Goal: Task Accomplishment & Management: Use online tool/utility

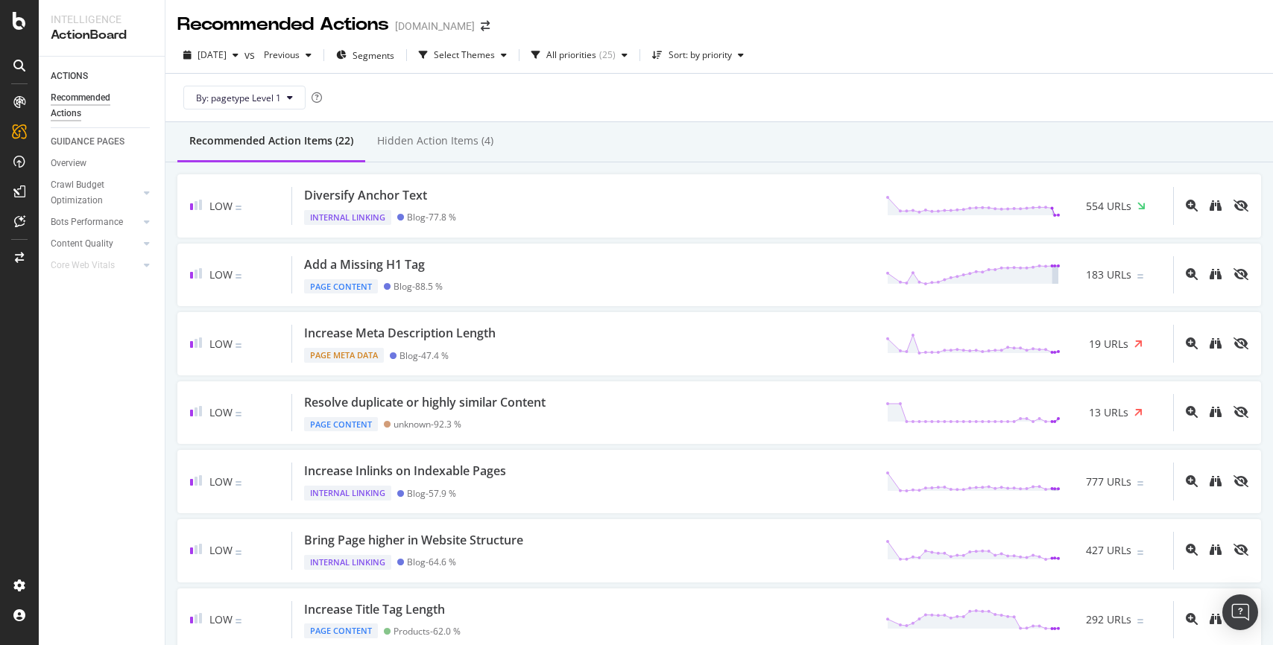
click at [1026, 158] on div "Recommended Action Items (22) Hidden Action Items (4)" at bounding box center [718, 142] width 1107 height 40
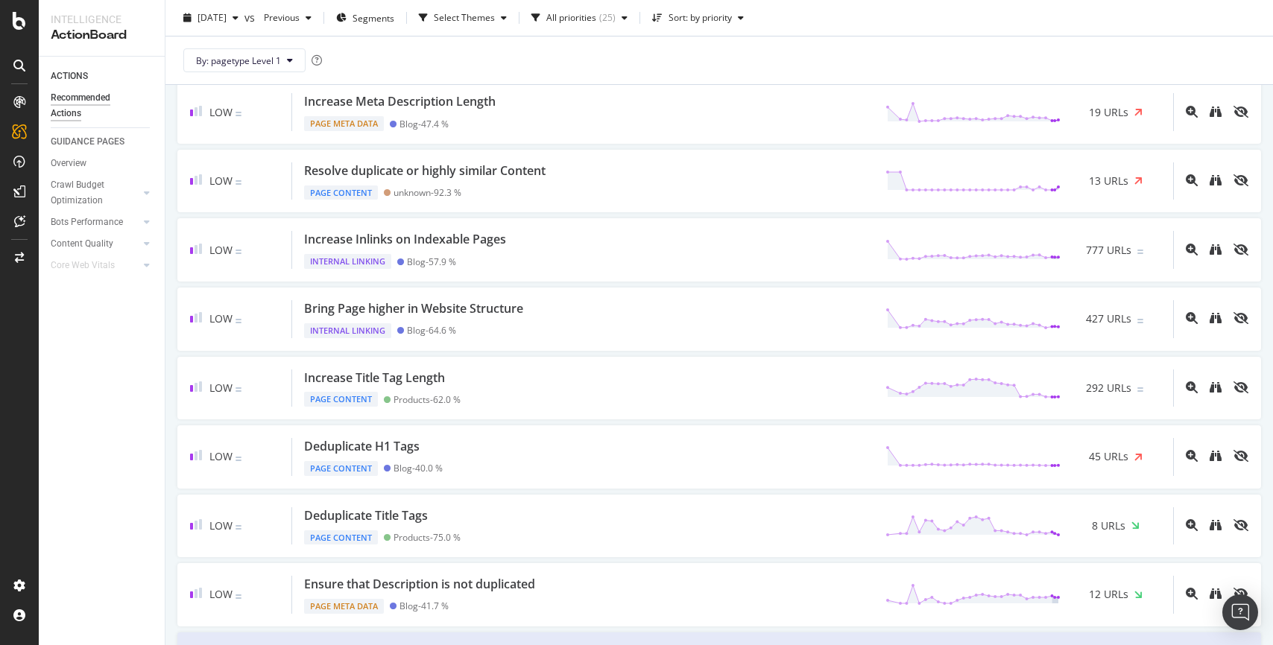
scroll to position [216, 0]
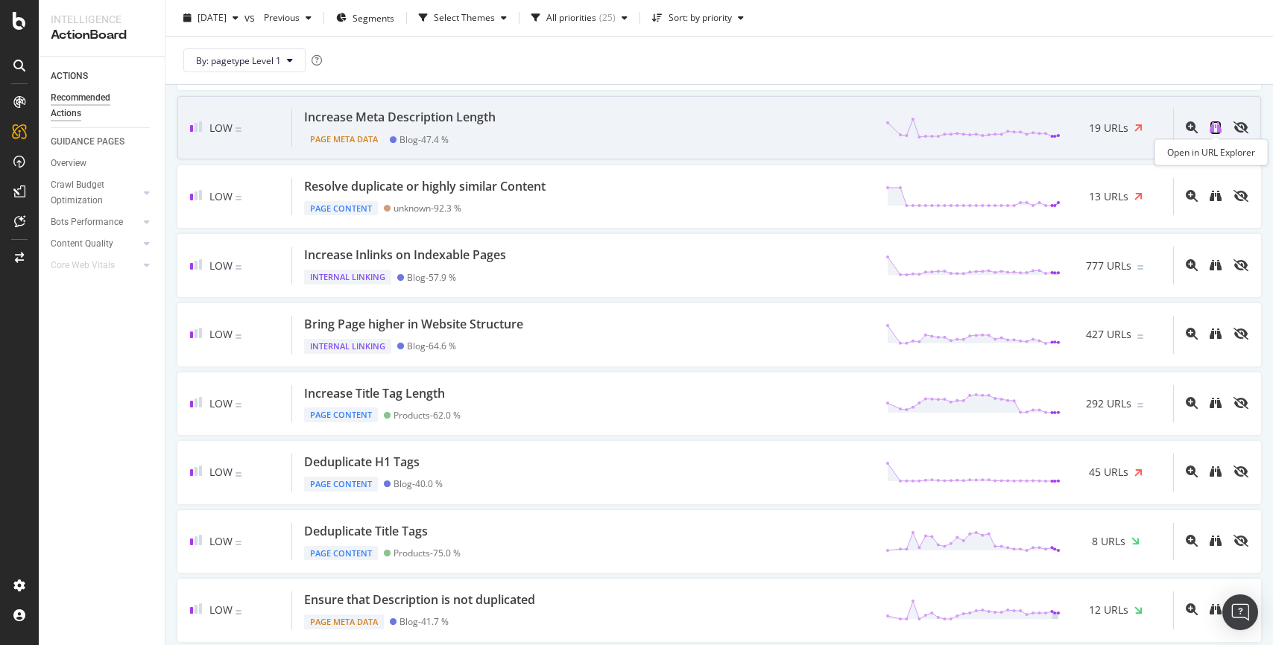
click at [1219, 129] on icon "binoculars" at bounding box center [1215, 127] width 12 height 12
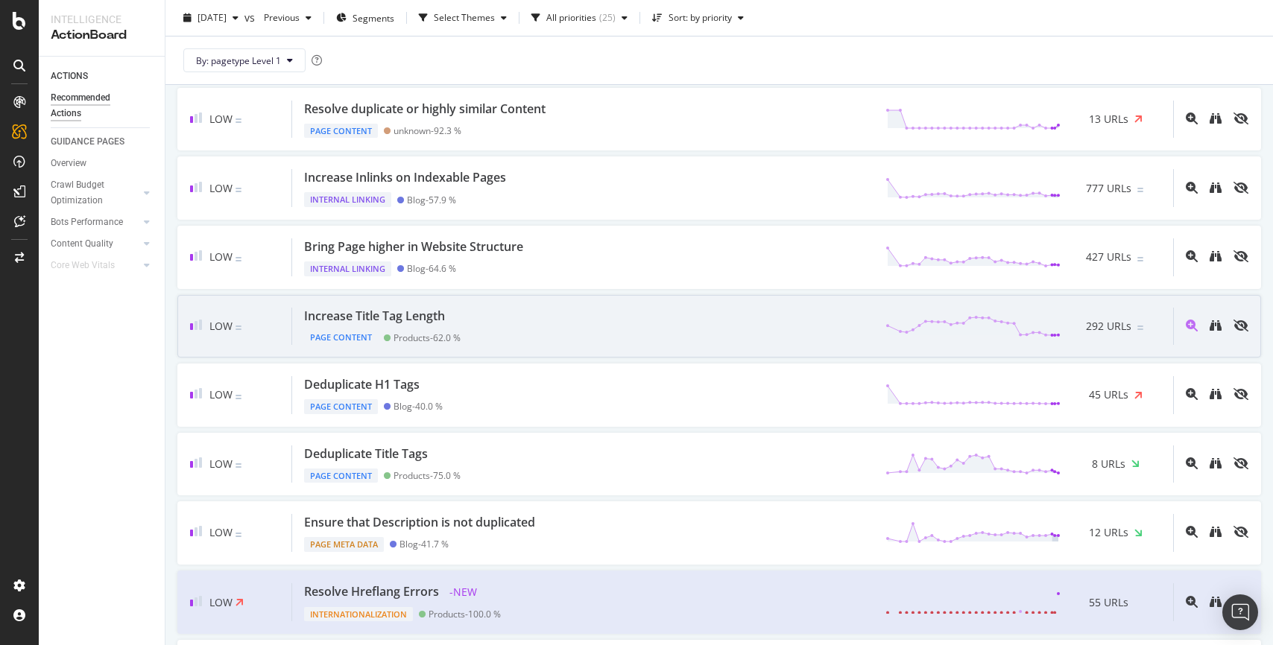
scroll to position [294, 0]
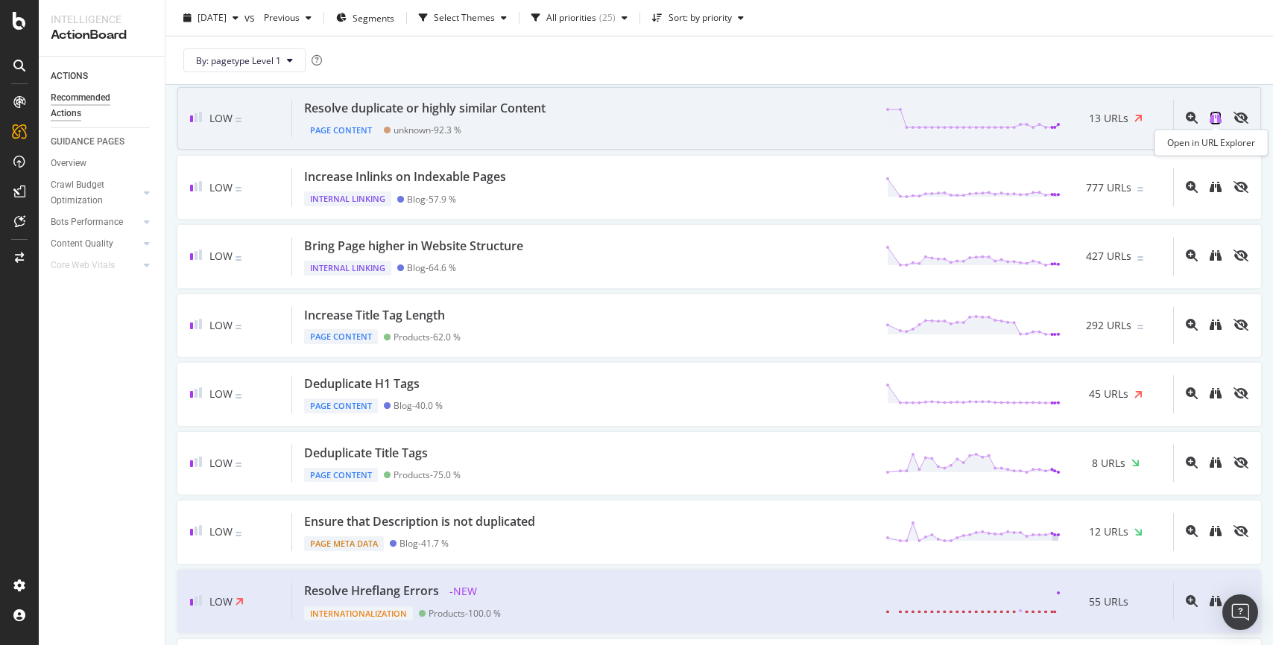
click at [1212, 121] on icon "binoculars" at bounding box center [1215, 118] width 12 height 12
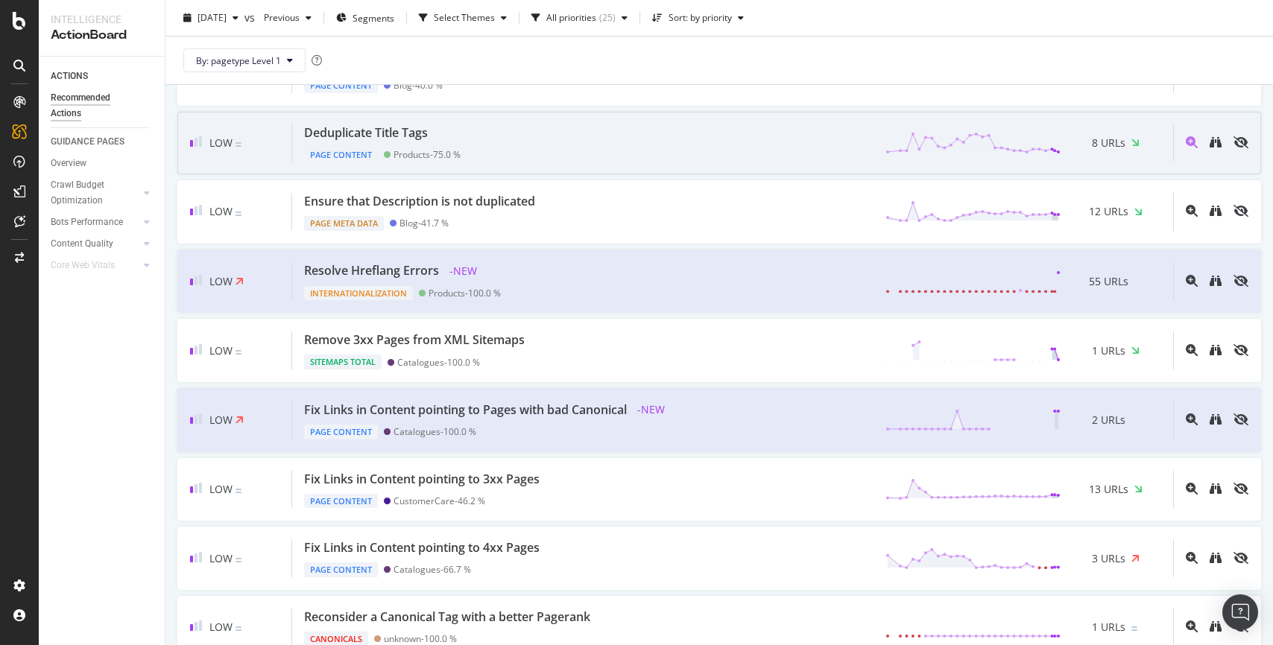
scroll to position [618, 0]
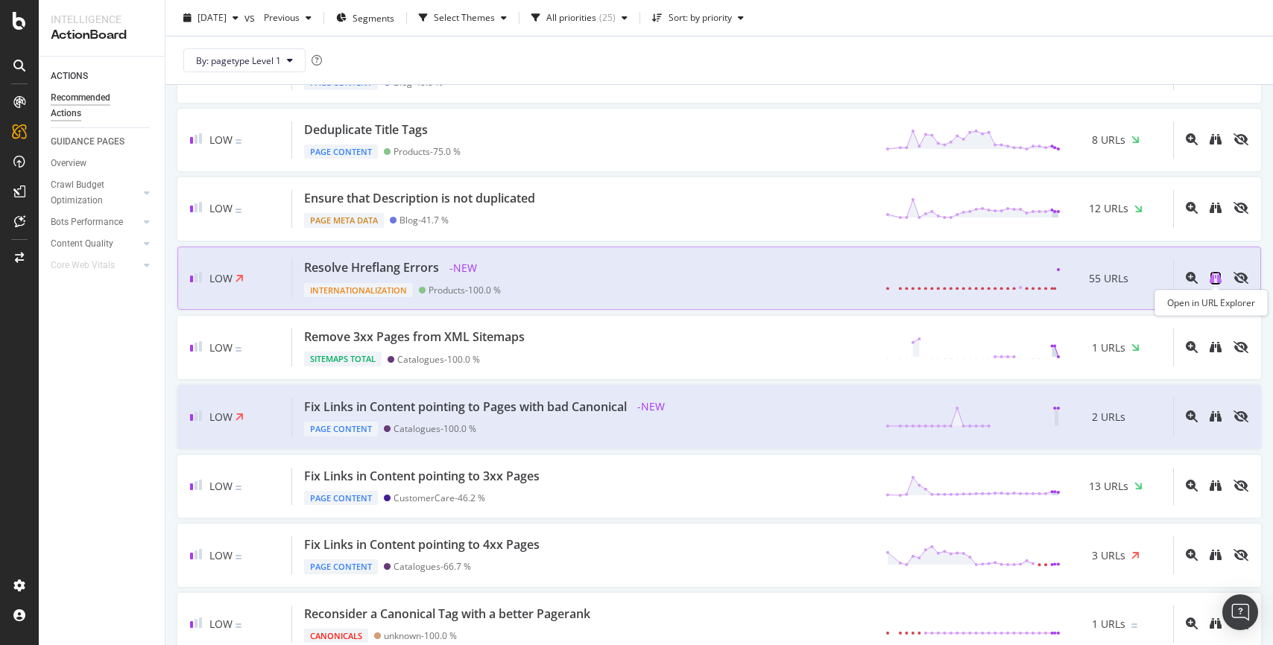
click at [1215, 279] on icon "binoculars" at bounding box center [1215, 278] width 12 height 12
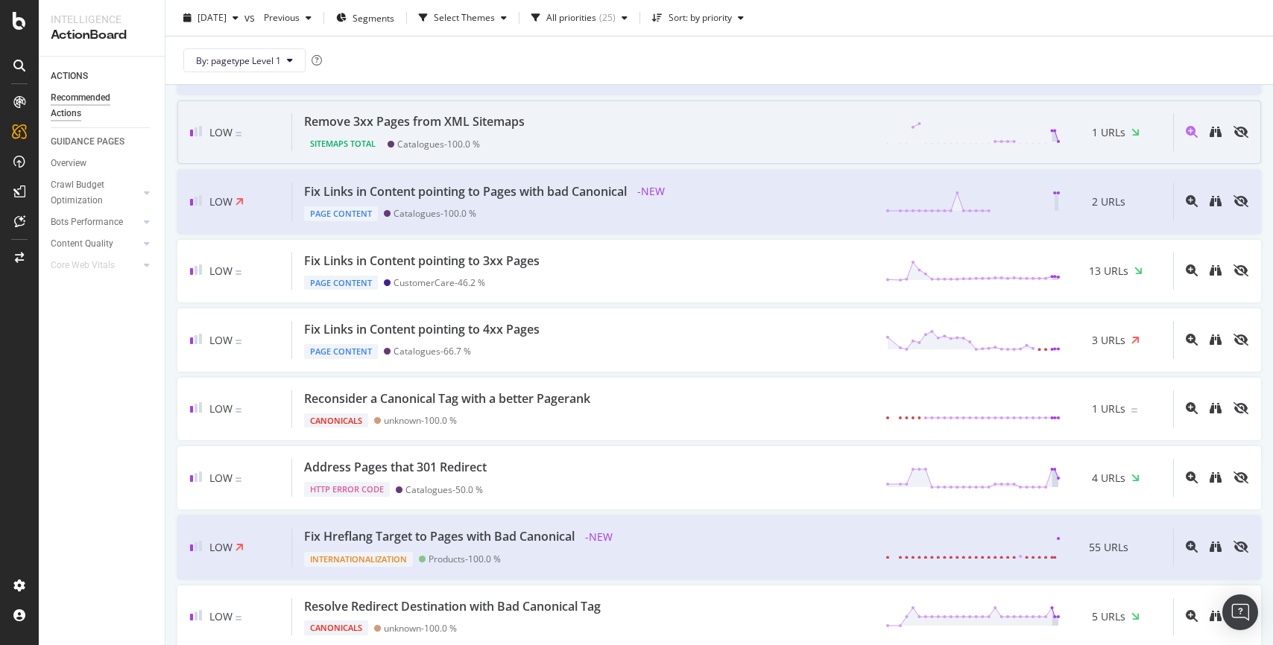
scroll to position [837, 0]
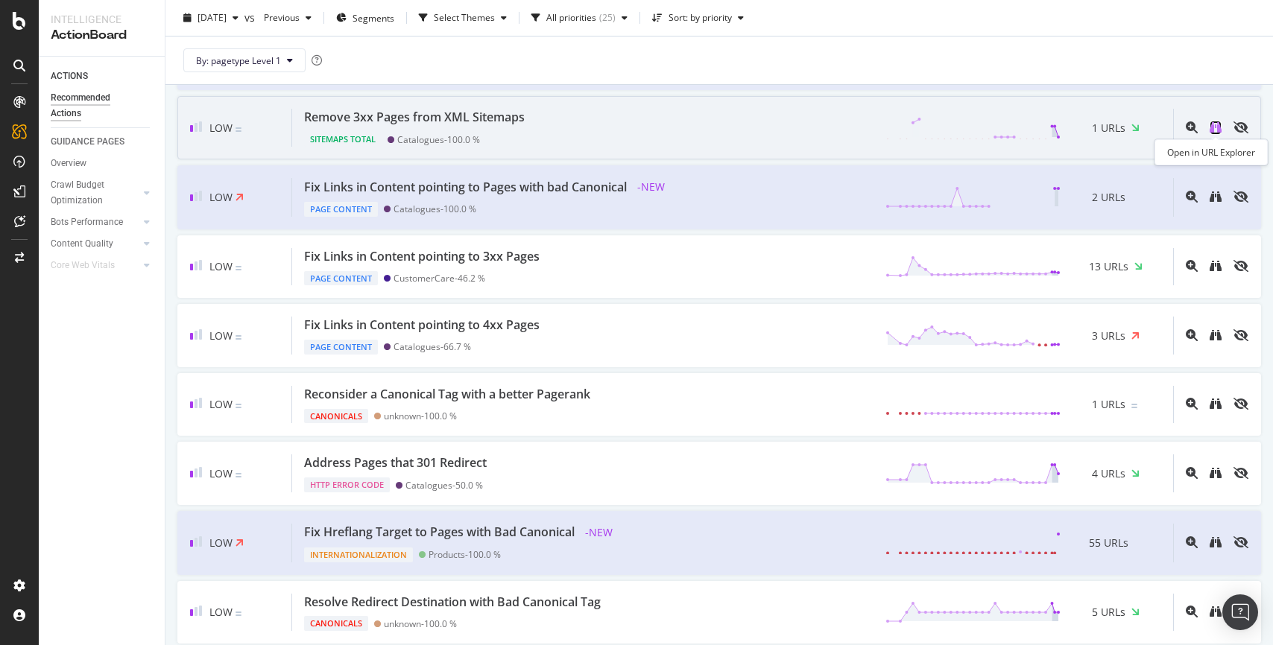
click at [1215, 126] on icon "binoculars" at bounding box center [1215, 127] width 12 height 12
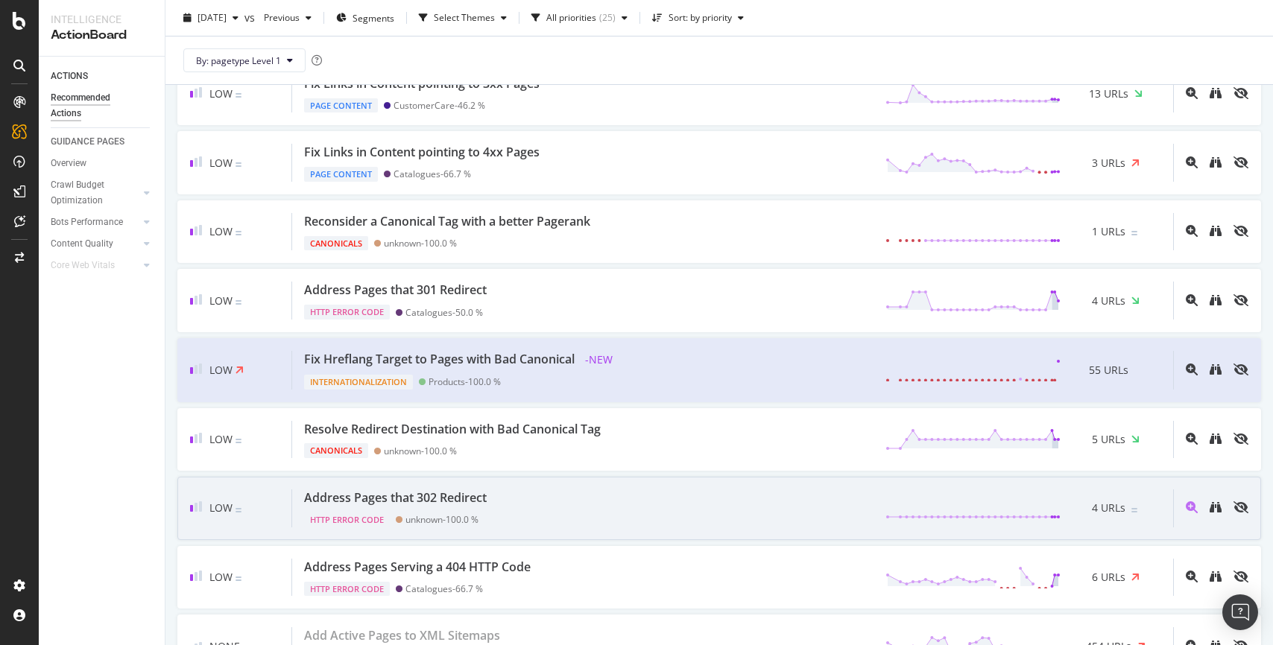
scroll to position [995, 0]
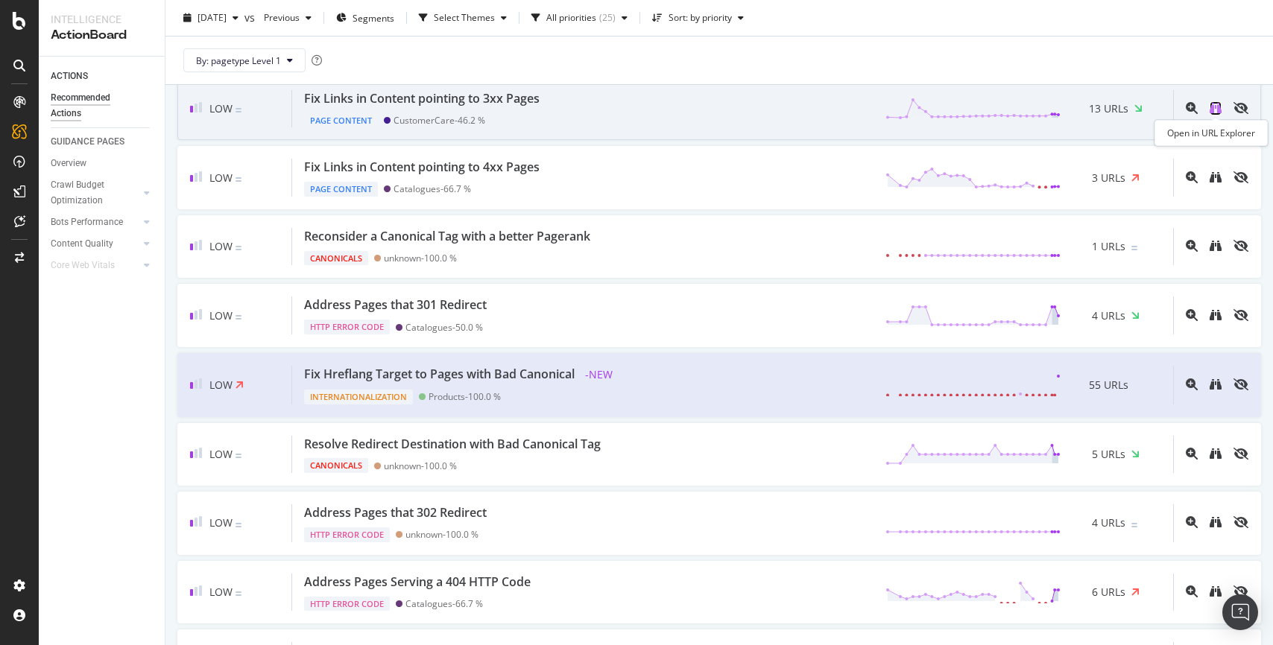
click at [1211, 109] on icon "binoculars" at bounding box center [1215, 108] width 12 height 12
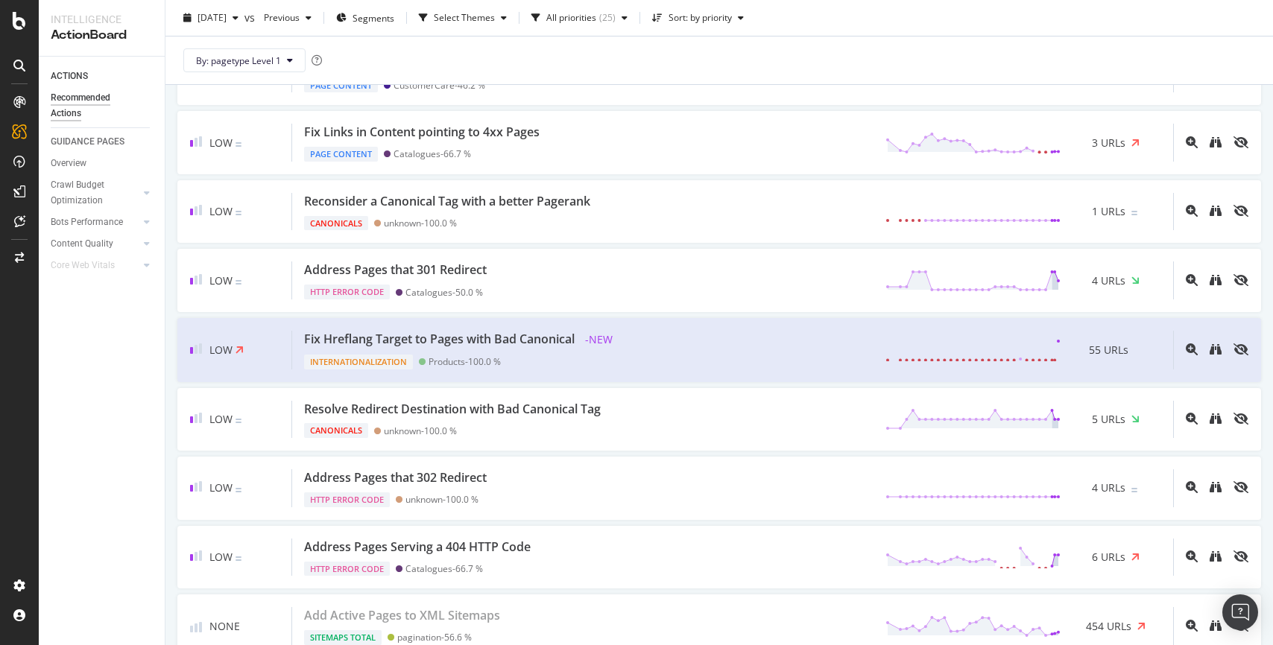
scroll to position [1039, 0]
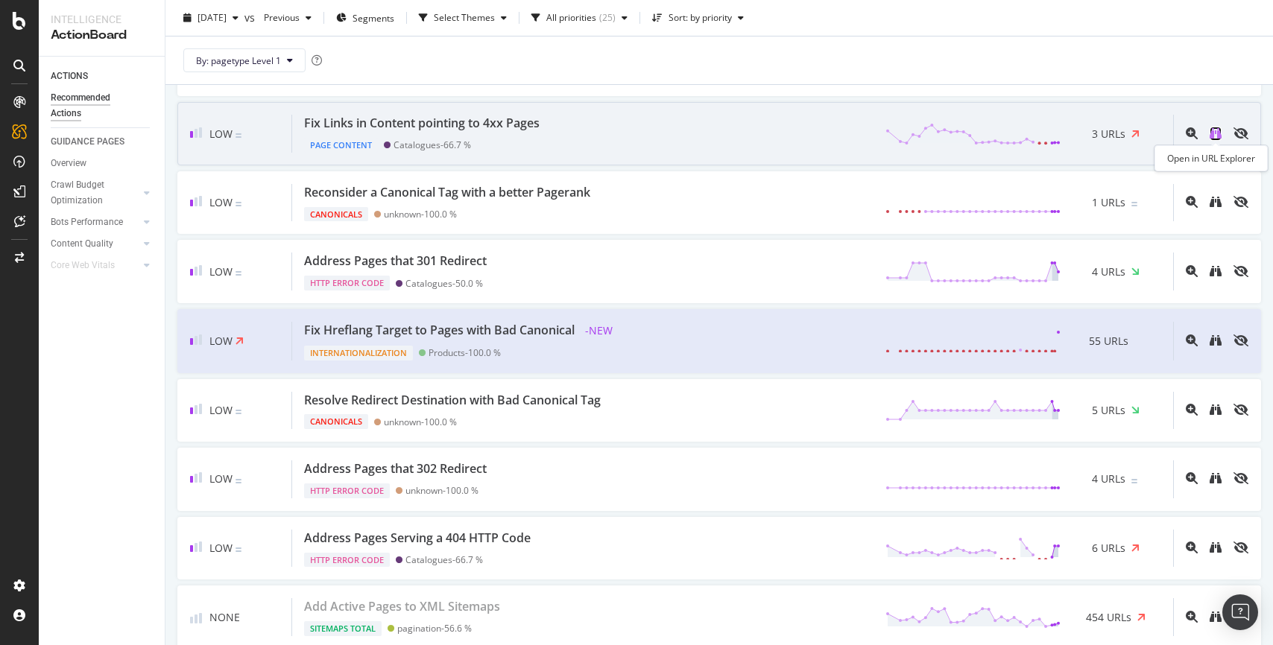
click at [1212, 134] on icon "binoculars" at bounding box center [1215, 133] width 12 height 12
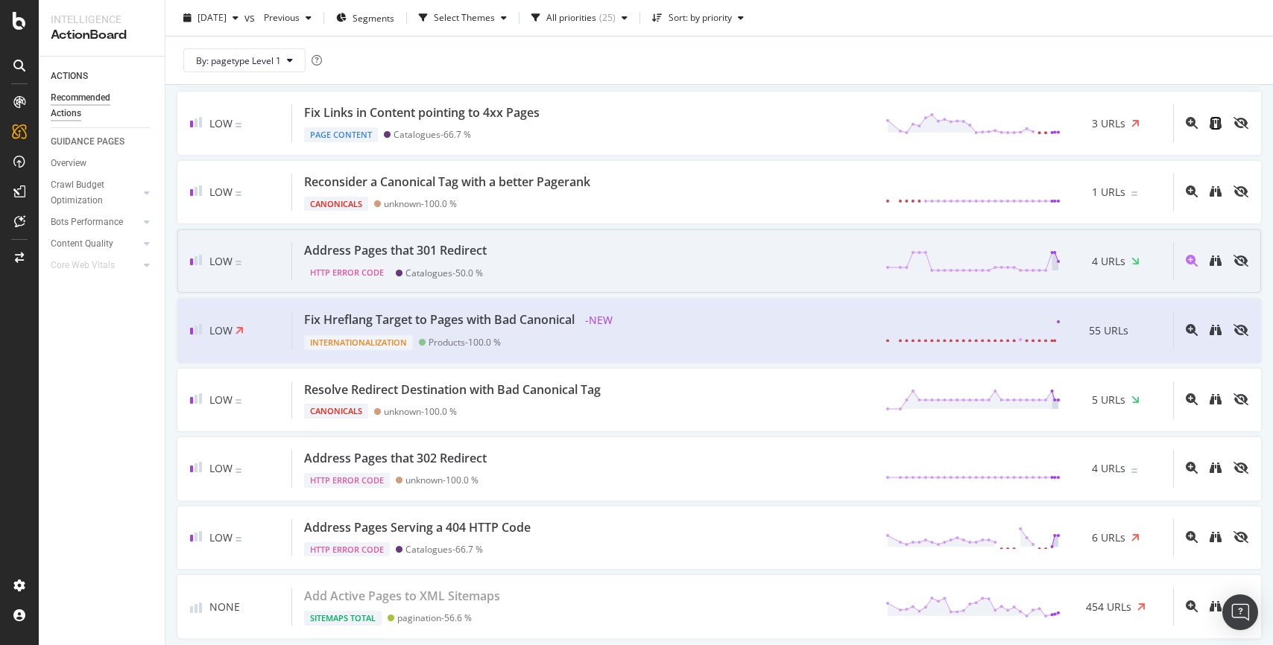
scroll to position [1107, 0]
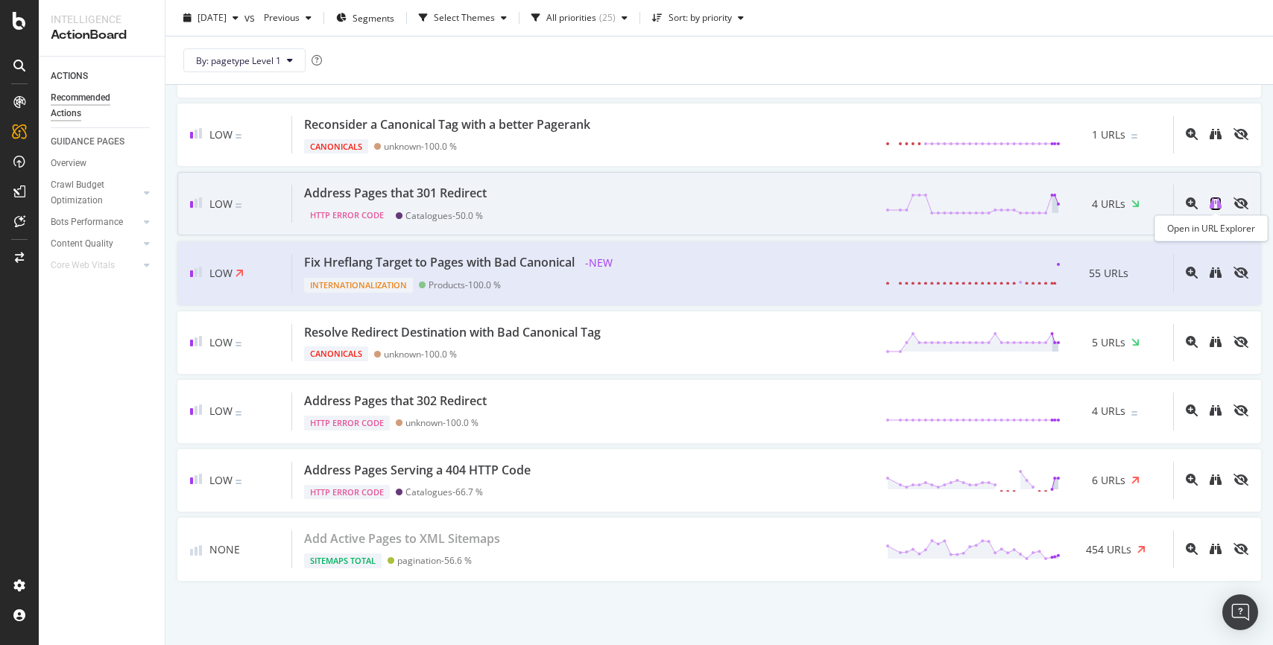
click at [1214, 203] on icon "binoculars" at bounding box center [1215, 203] width 12 height 12
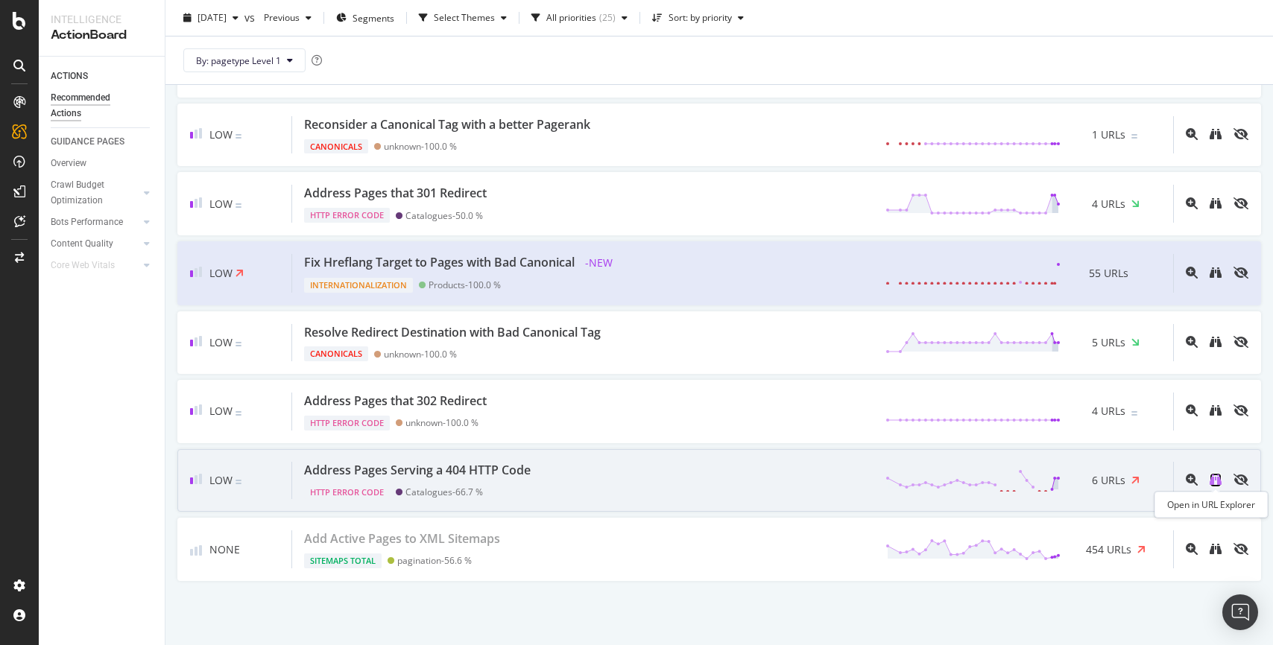
click at [1214, 482] on icon "binoculars" at bounding box center [1215, 480] width 12 height 12
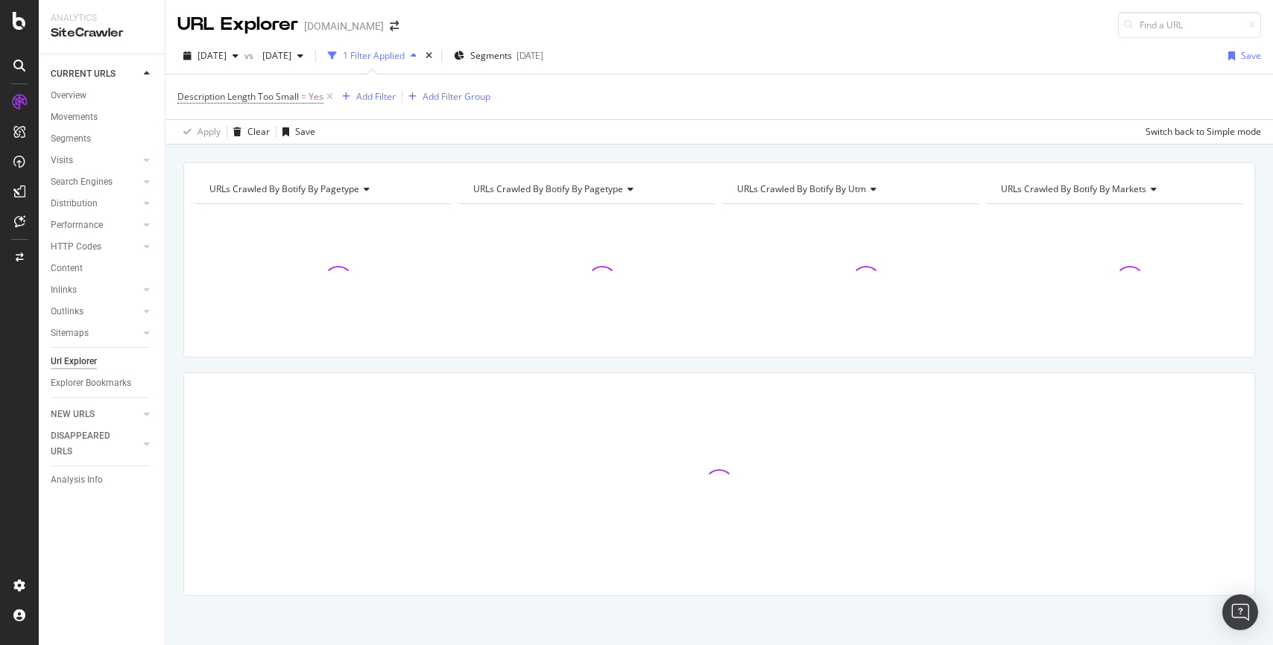
click at [845, 125] on div "Apply Clear Save Switch back to Simple mode" at bounding box center [718, 131] width 1107 height 25
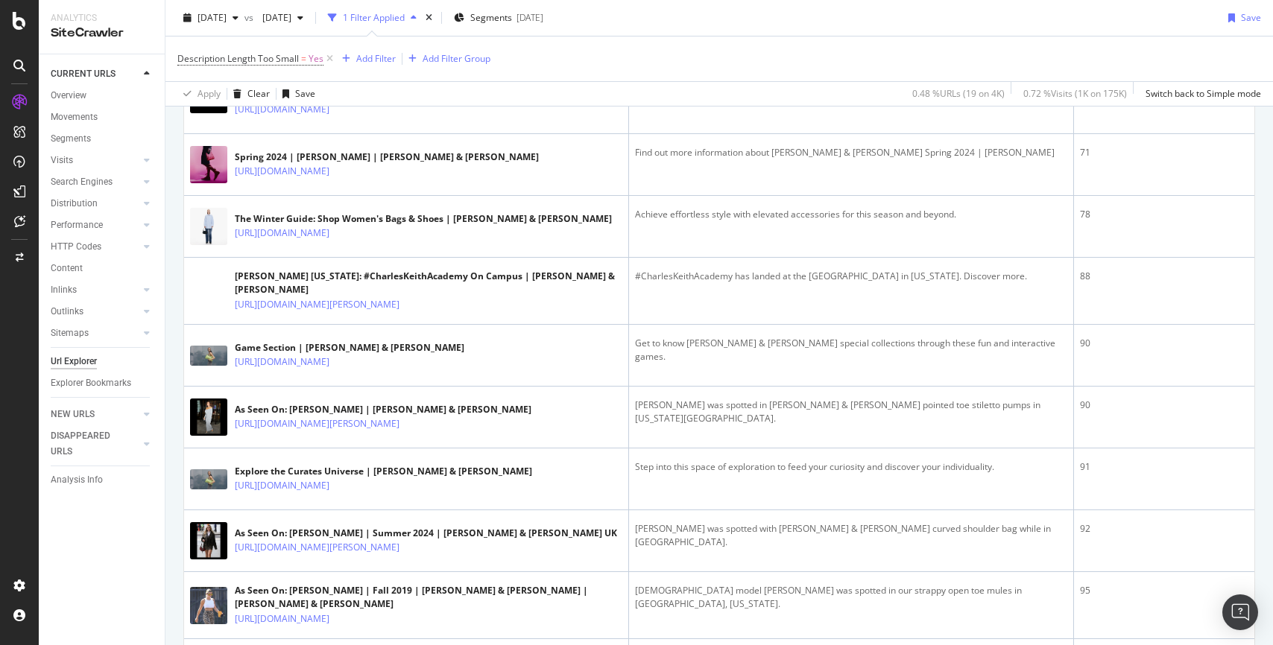
scroll to position [872, 0]
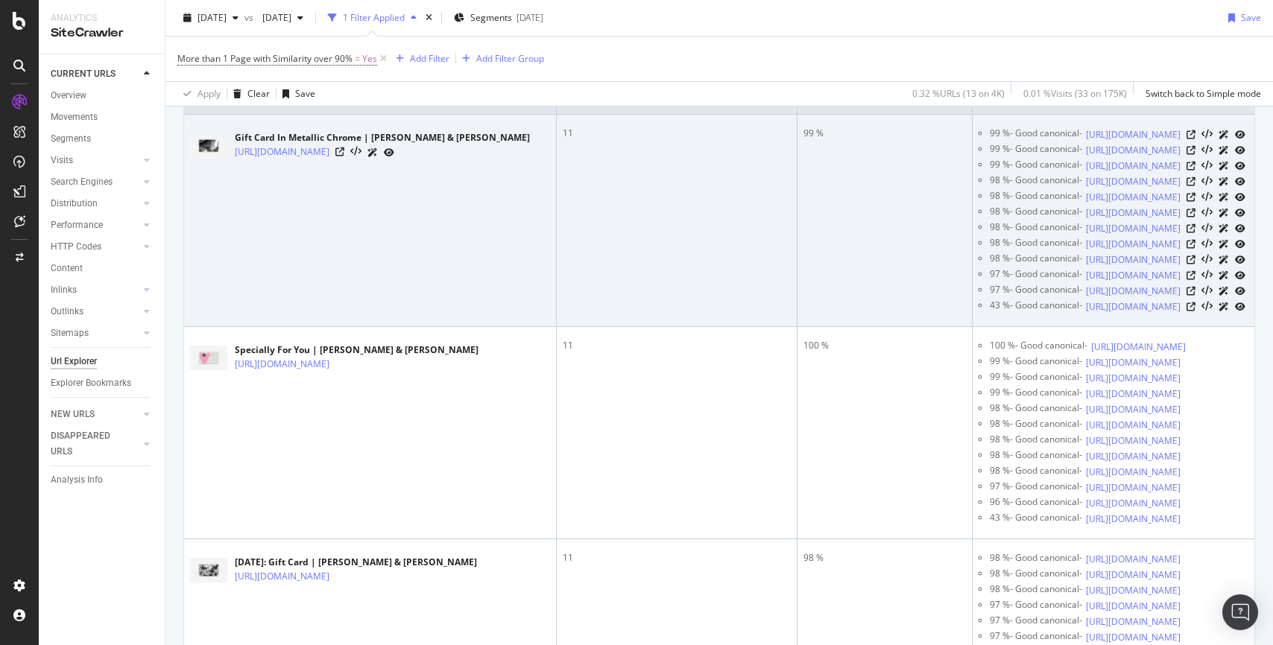
scroll to position [346, 0]
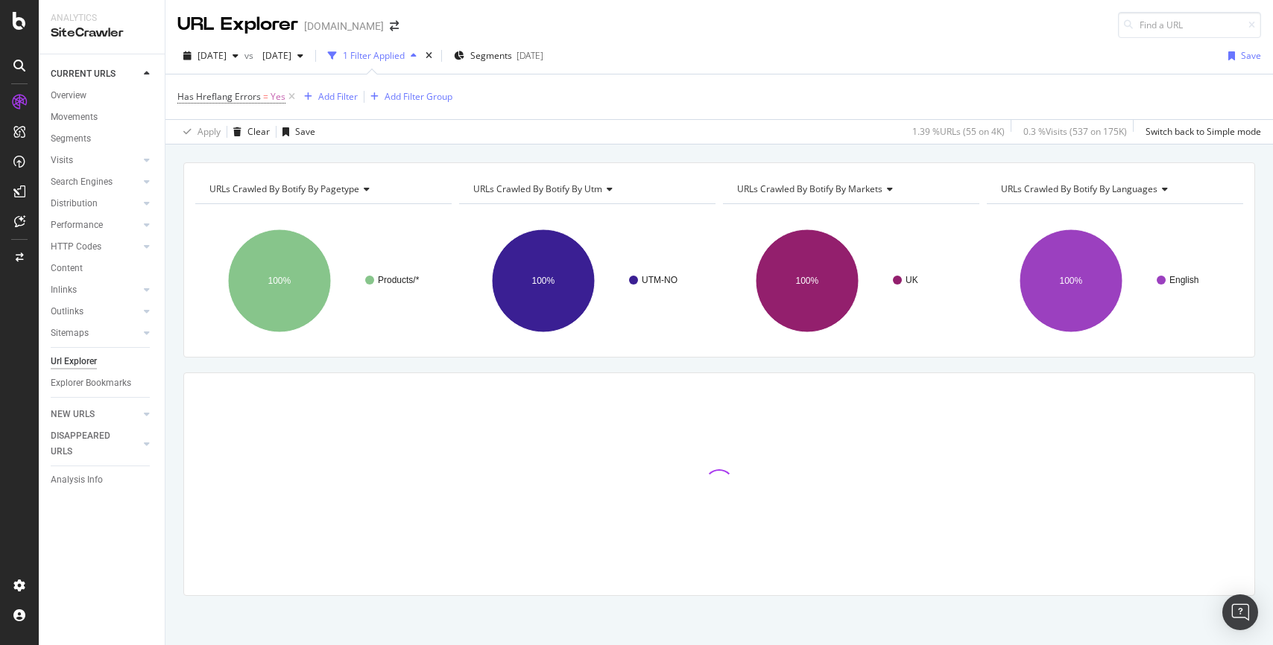
click at [171, 338] on div "URLs Crawled By Botify By pagetype Chart (by Value) Table Expand Export as CSV …" at bounding box center [718, 405] width 1107 height 486
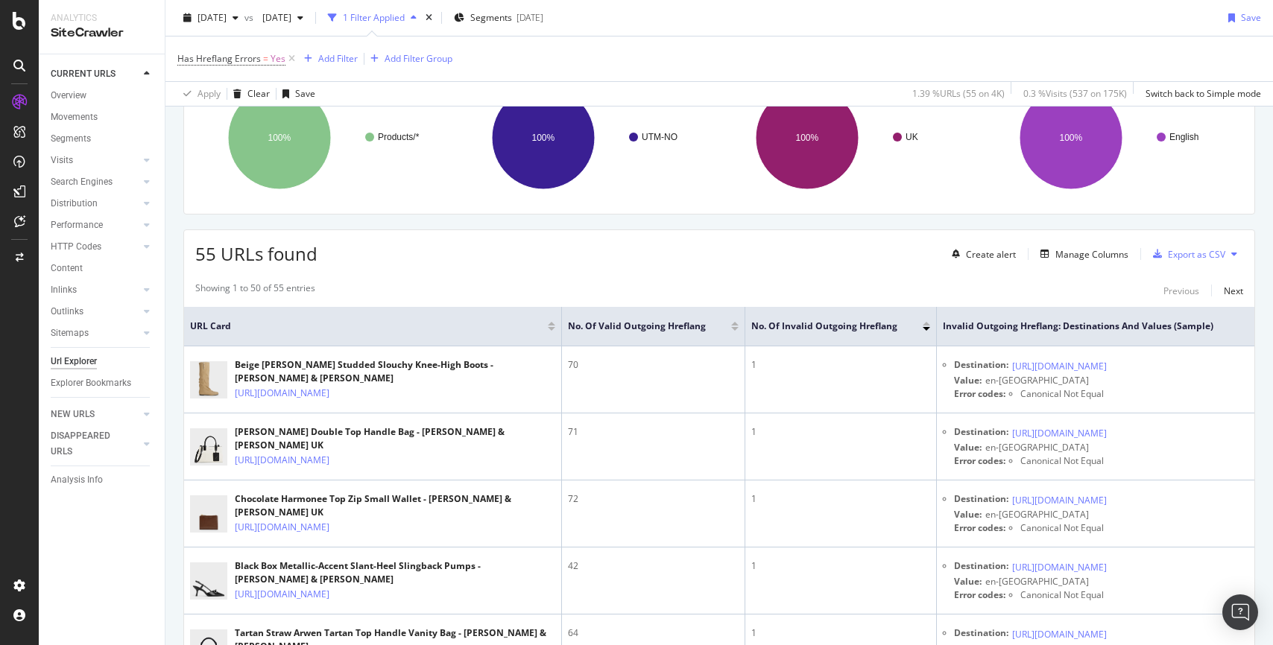
scroll to position [145, 0]
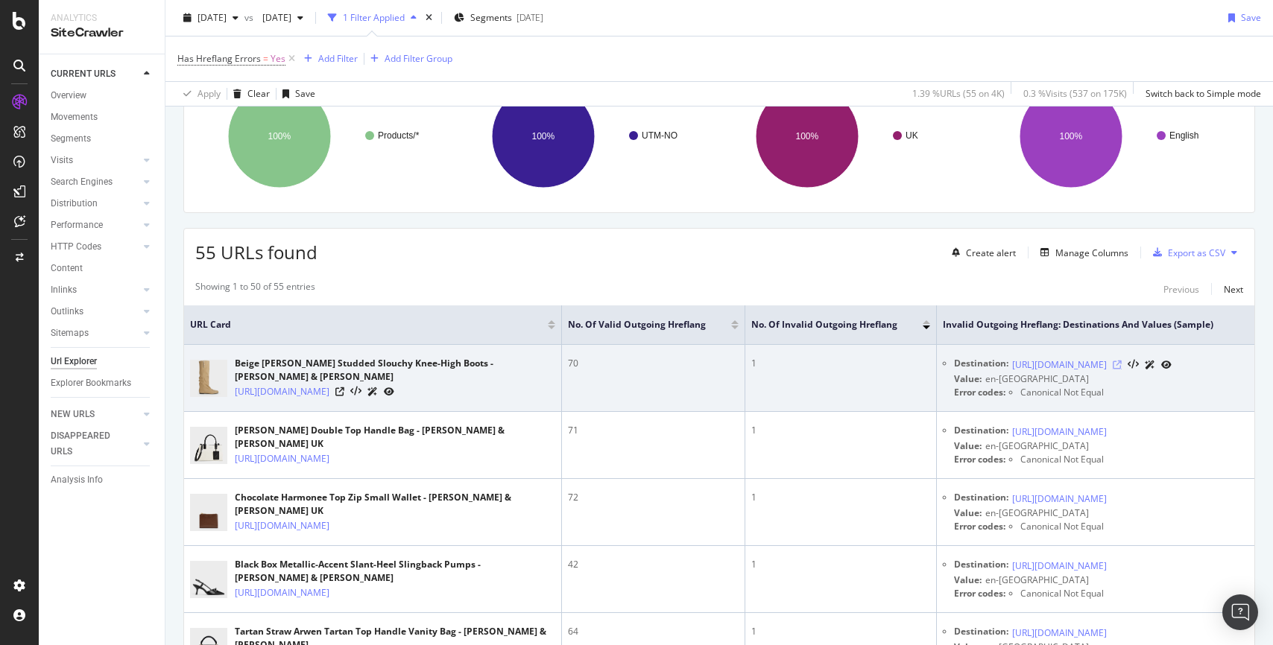
click at [1121, 370] on icon at bounding box center [1116, 365] width 9 height 9
click at [344, 396] on icon at bounding box center [339, 391] width 9 height 9
click at [329, 393] on link "https://www.charleskeith.co.uk/gb/CK1-90380168_BEIGE.html" at bounding box center [282, 391] width 95 height 15
click at [344, 396] on icon at bounding box center [339, 391] width 9 height 9
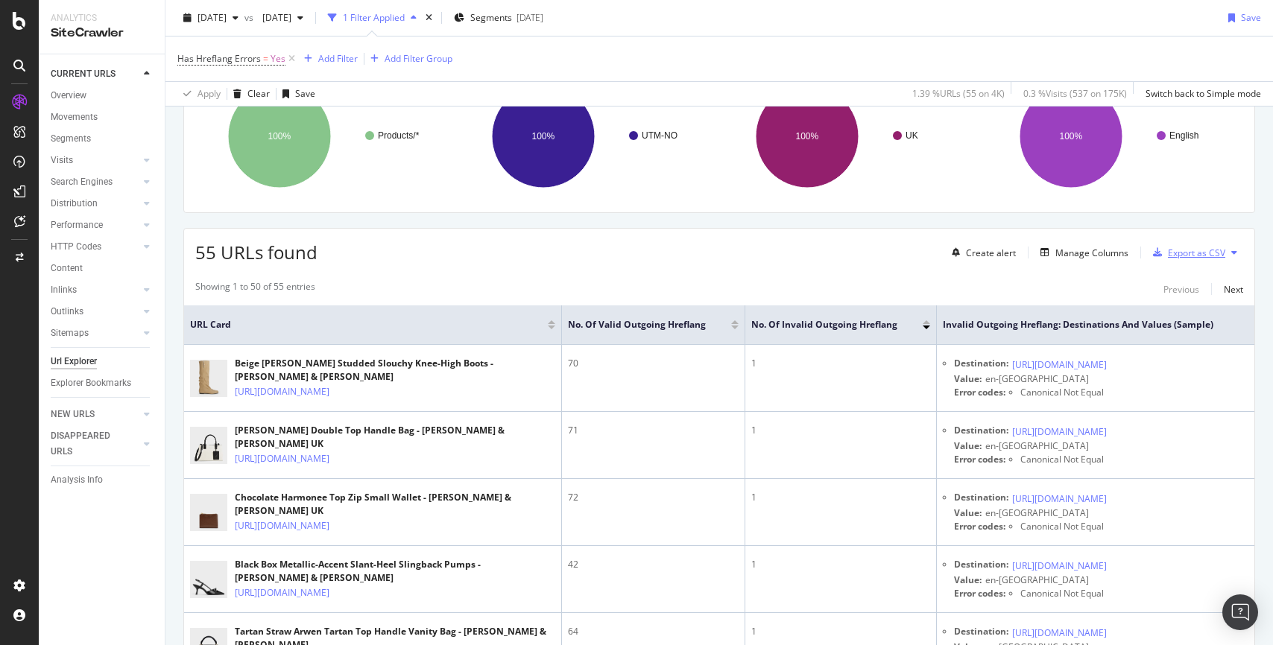
click at [1187, 255] on div "Export as CSV" at bounding box center [1196, 253] width 57 height 13
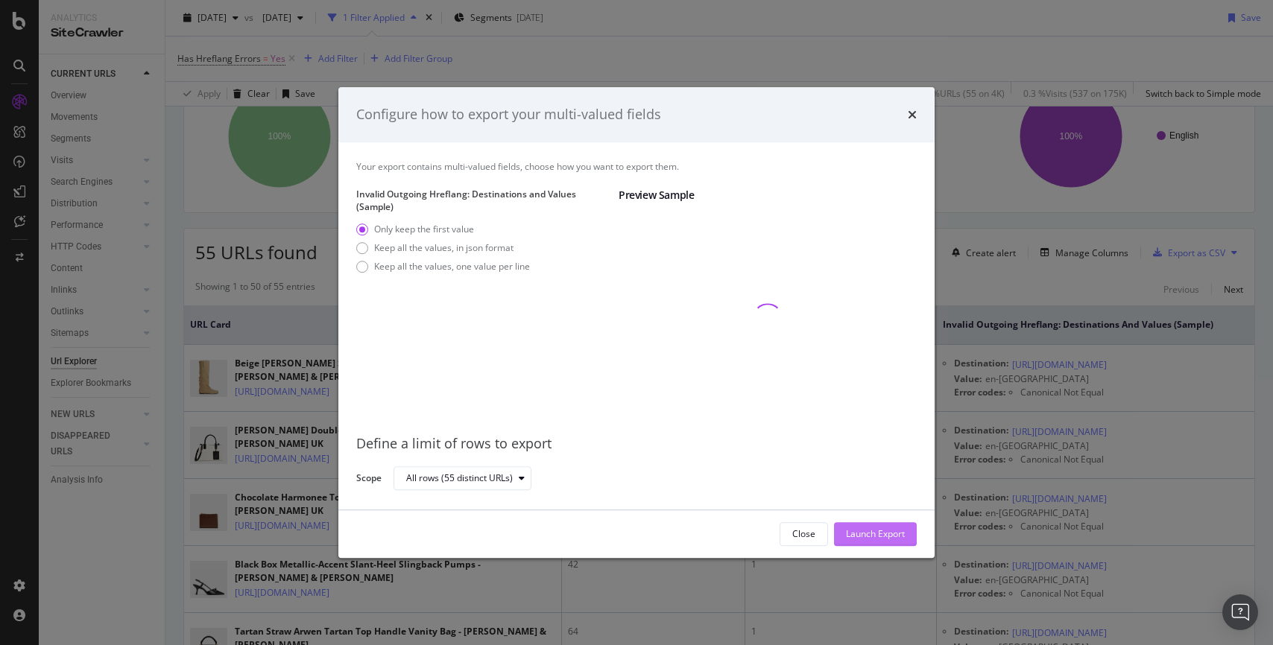
click at [867, 526] on div "Launch Export" at bounding box center [875, 534] width 59 height 22
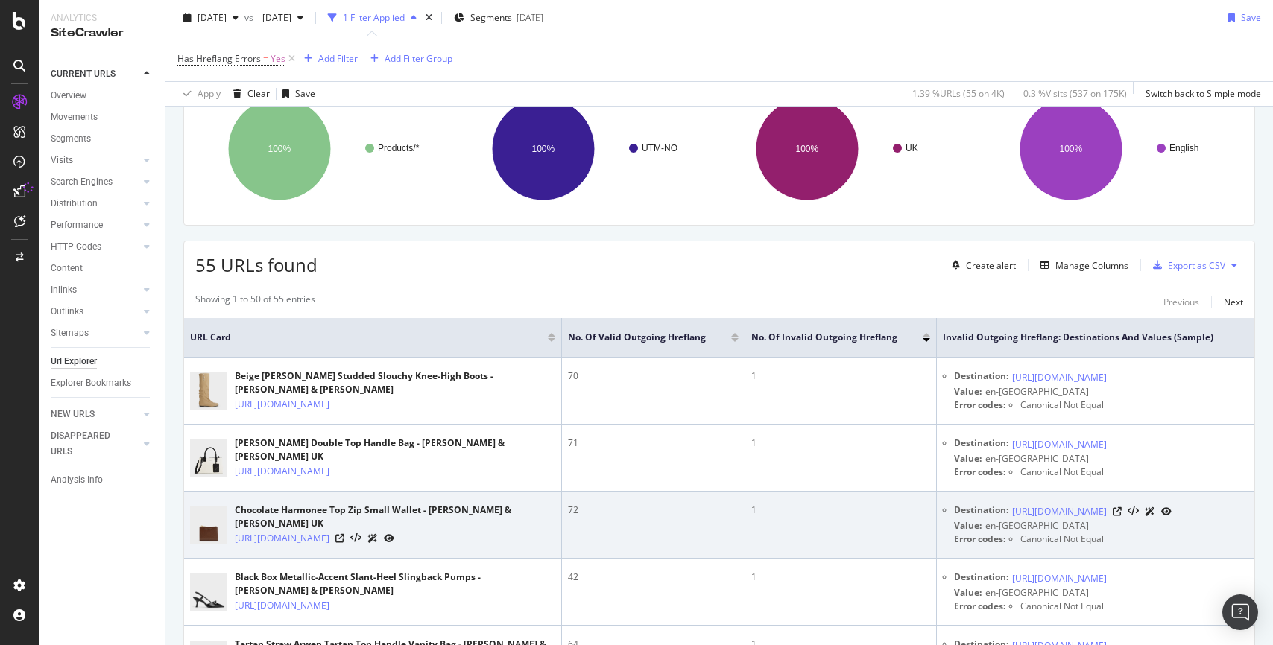
scroll to position [138, 0]
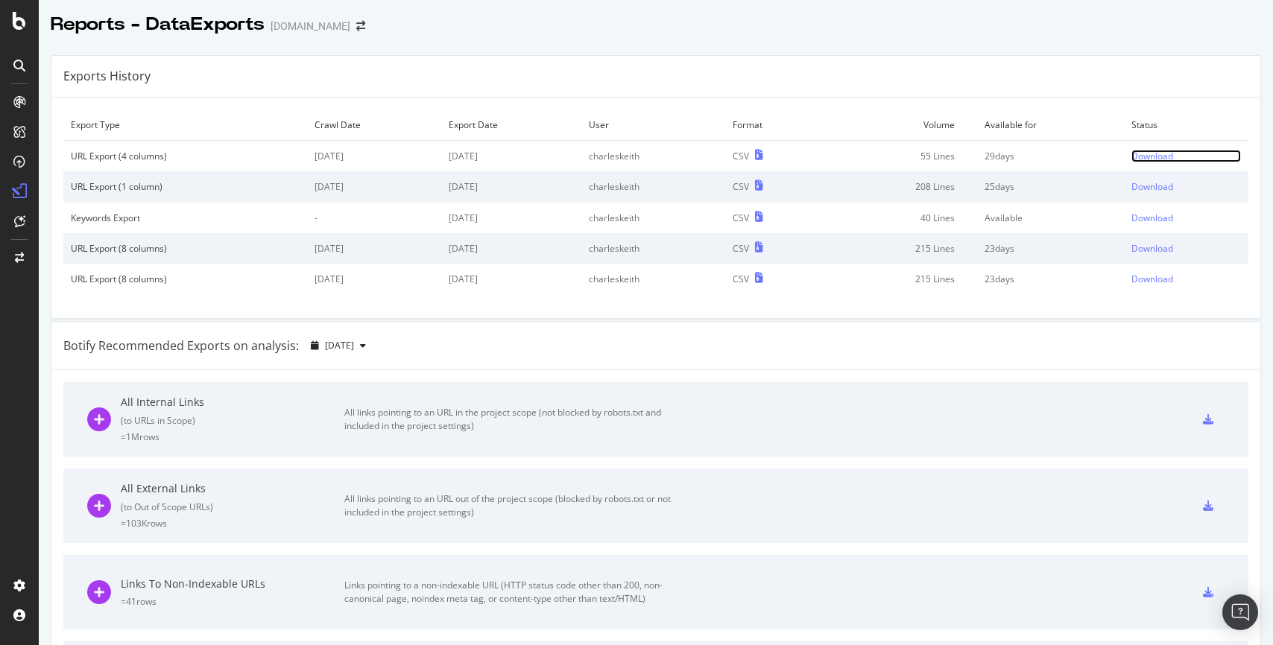
click at [1158, 156] on div "Download" at bounding box center [1152, 156] width 42 height 13
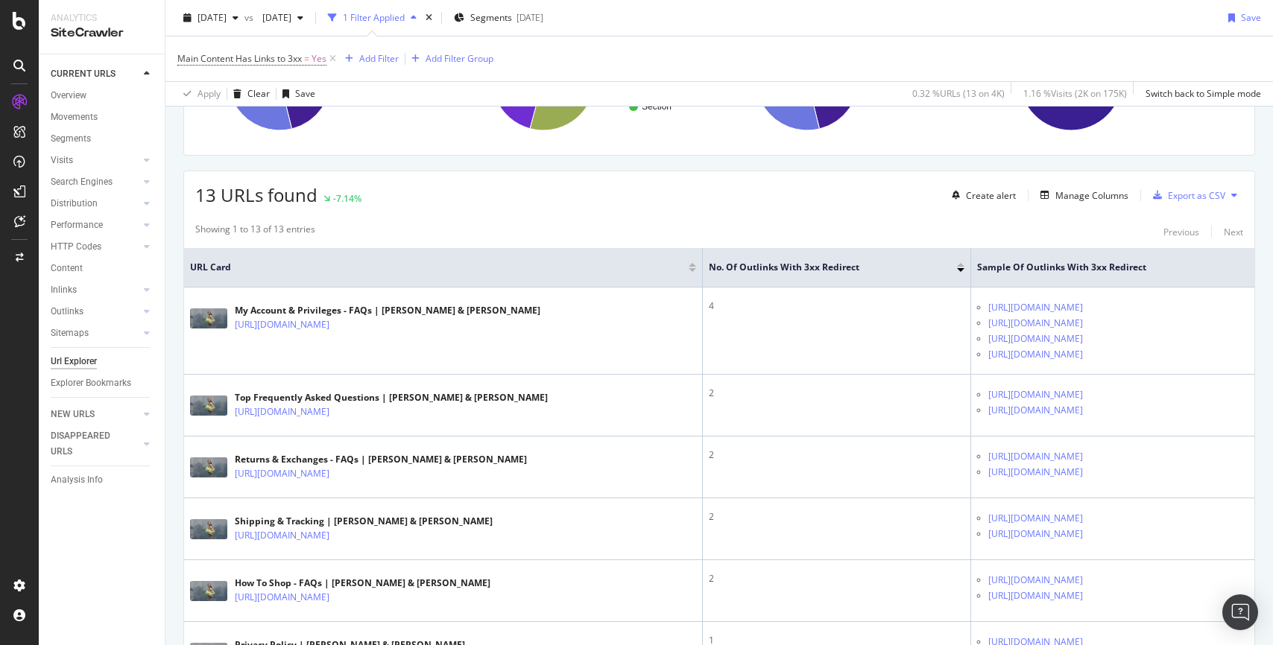
scroll to position [204, 0]
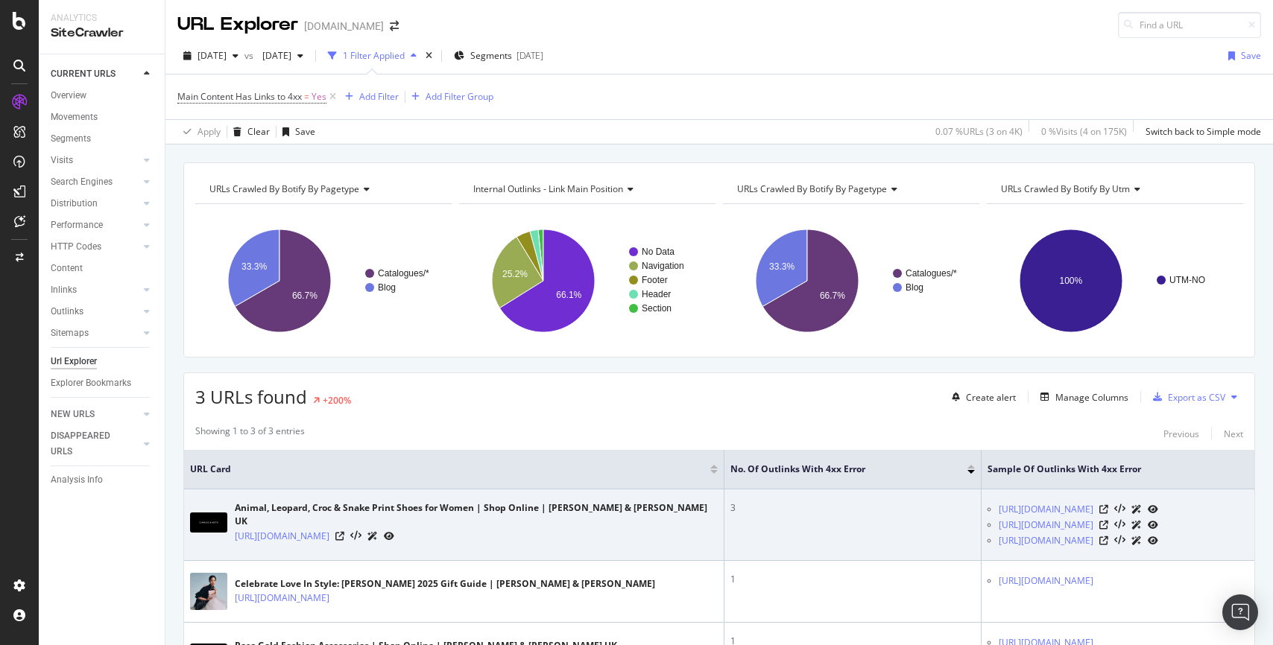
scroll to position [125, 0]
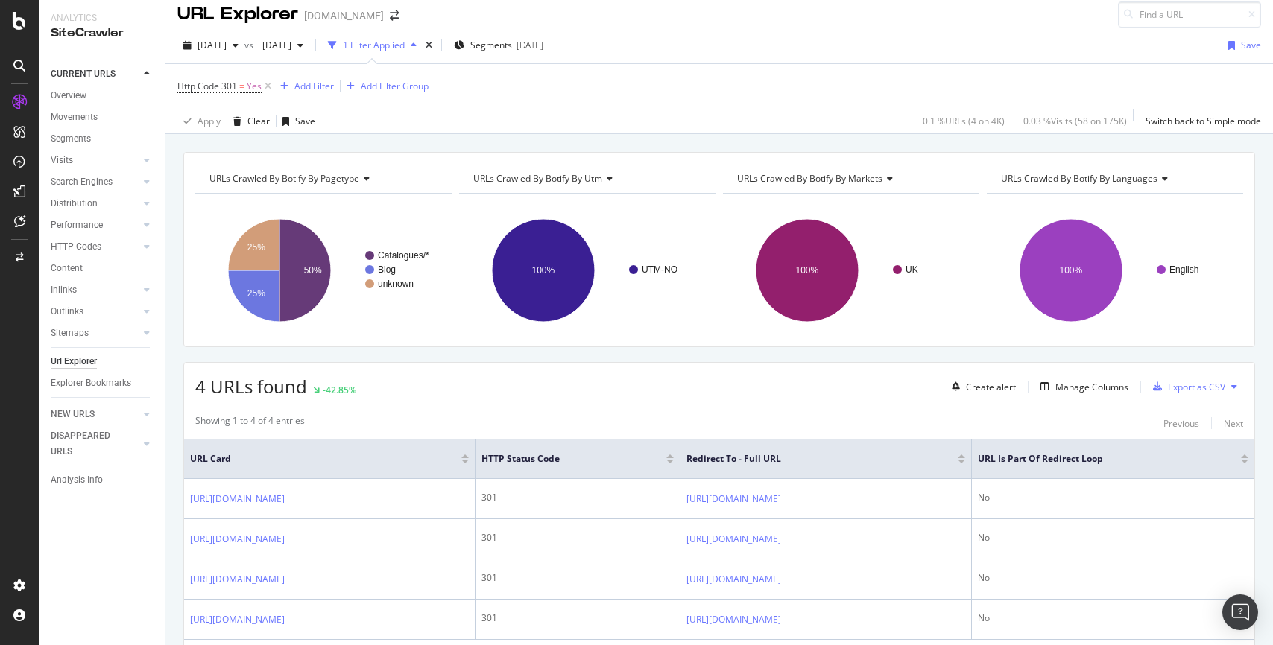
scroll to position [91, 0]
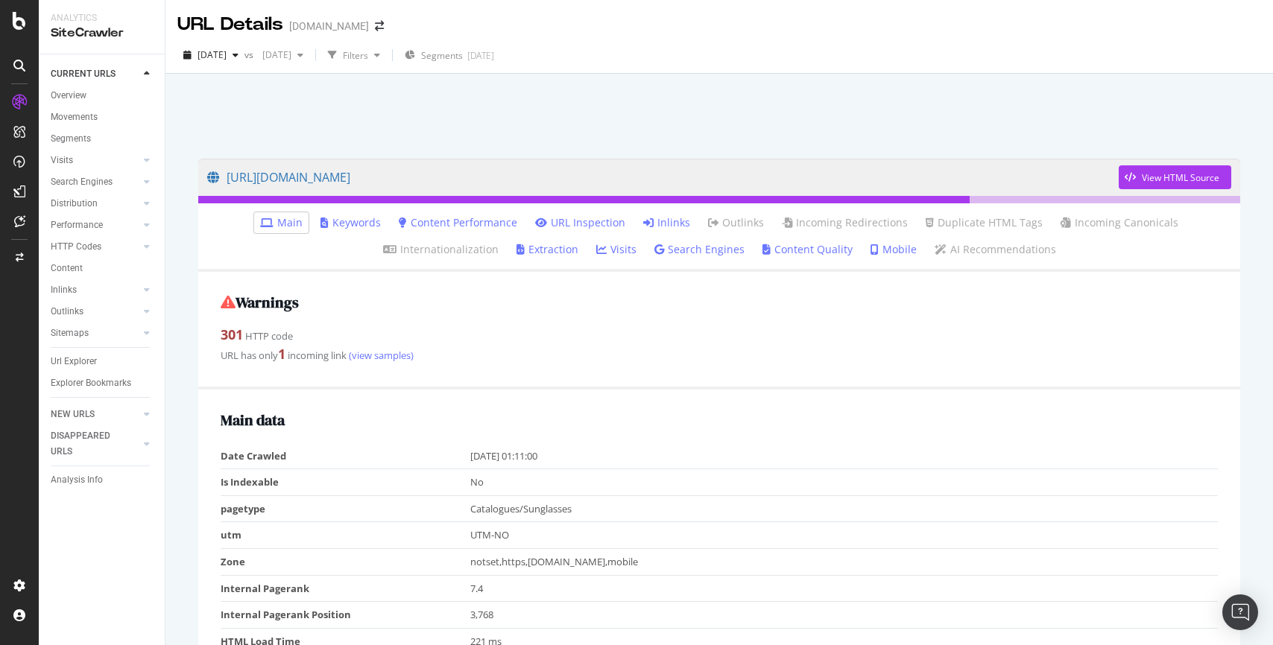
click at [680, 227] on link "Inlinks" at bounding box center [666, 222] width 47 height 15
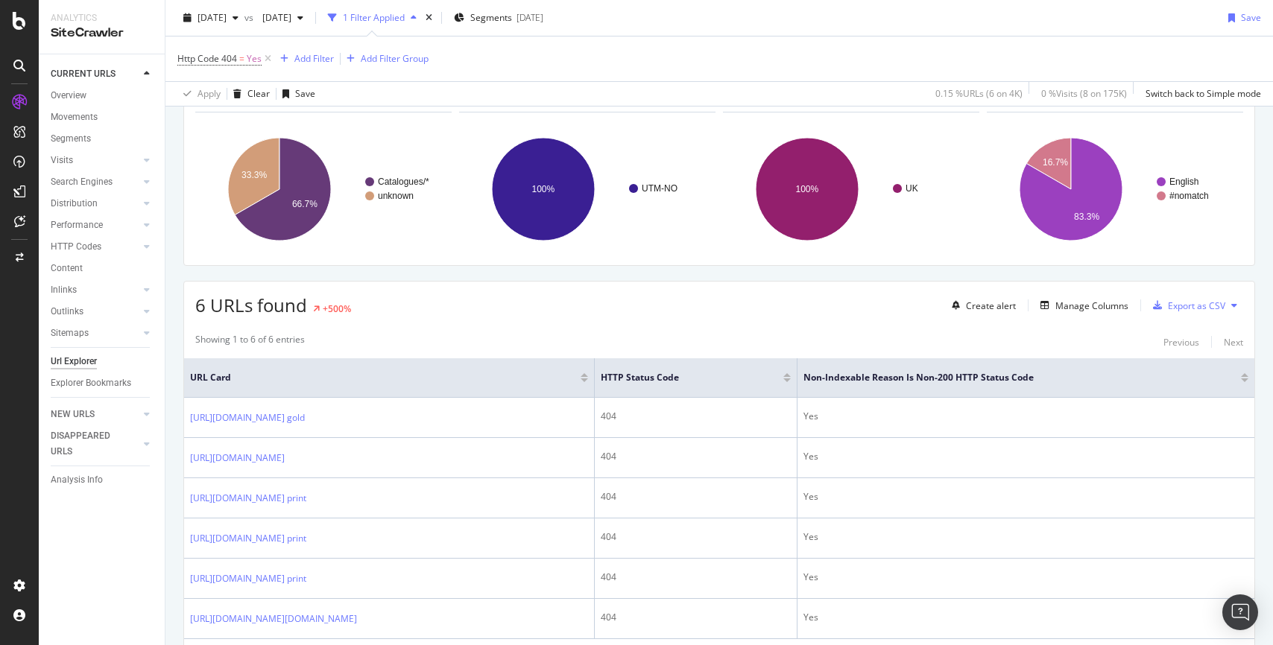
scroll to position [171, 0]
